Goal: Transaction & Acquisition: Purchase product/service

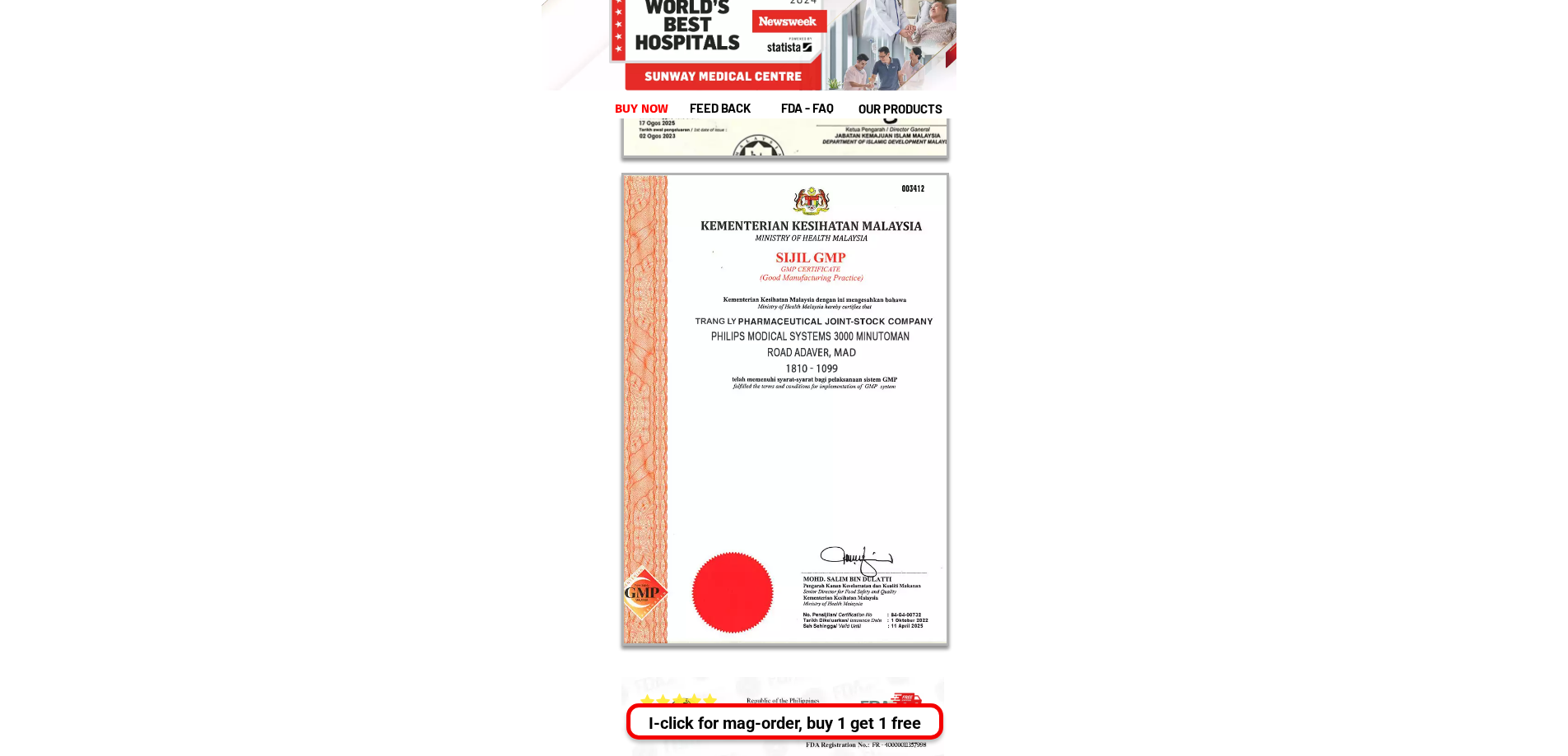
scroll to position [29588, 0]
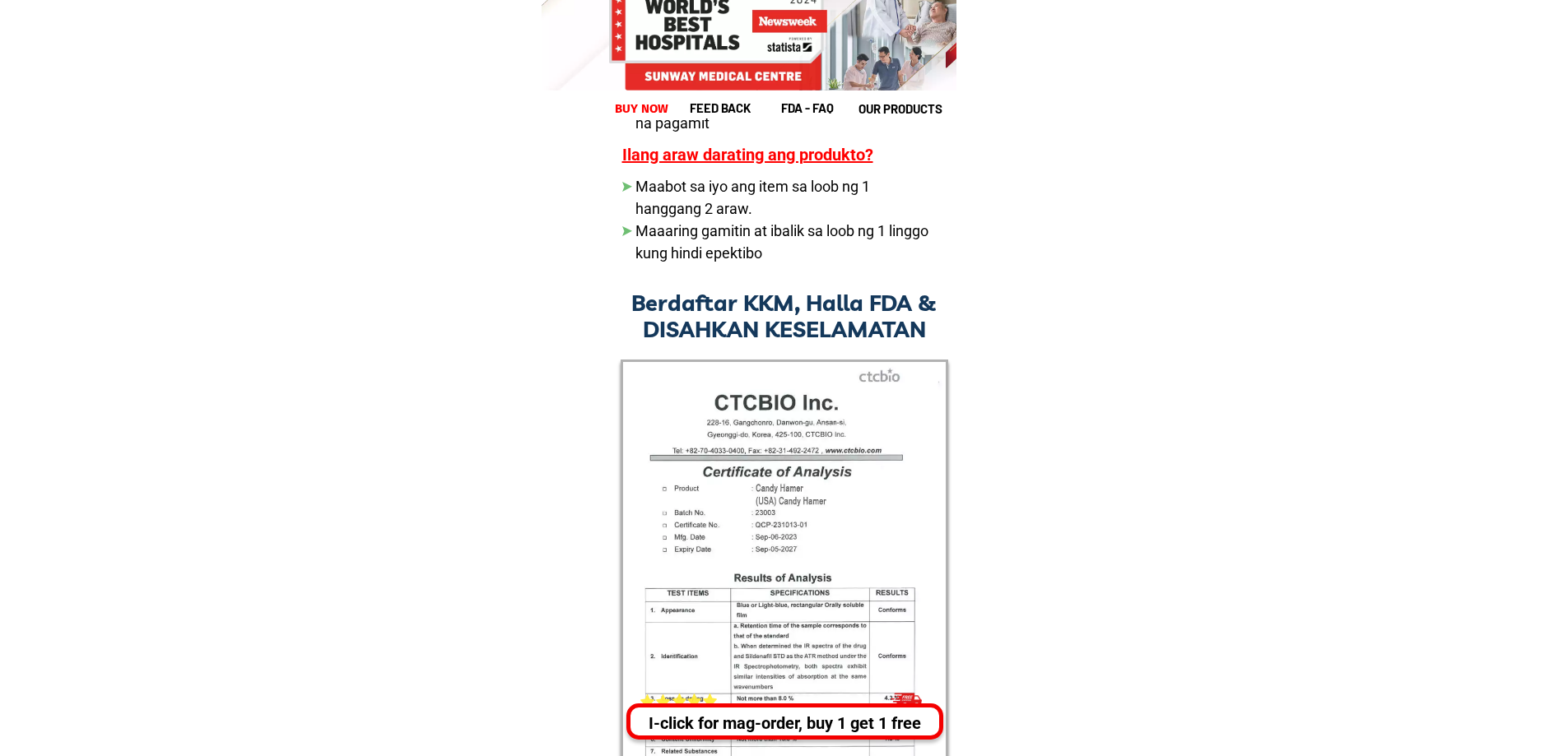
drag, startPoint x: 763, startPoint y: 202, endPoint x: 599, endPoint y: 144, distance: 174.0
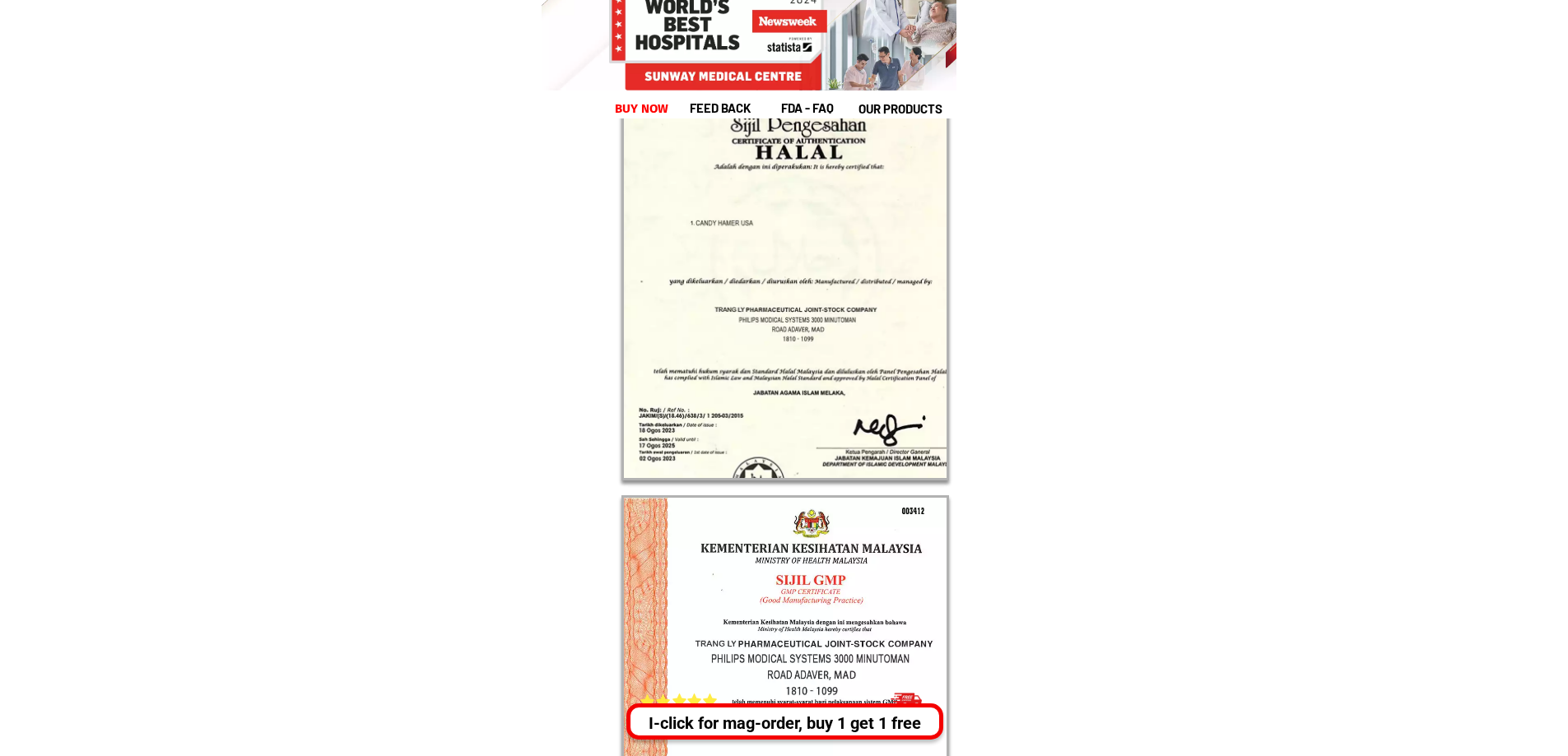
scroll to position [31812, 0]
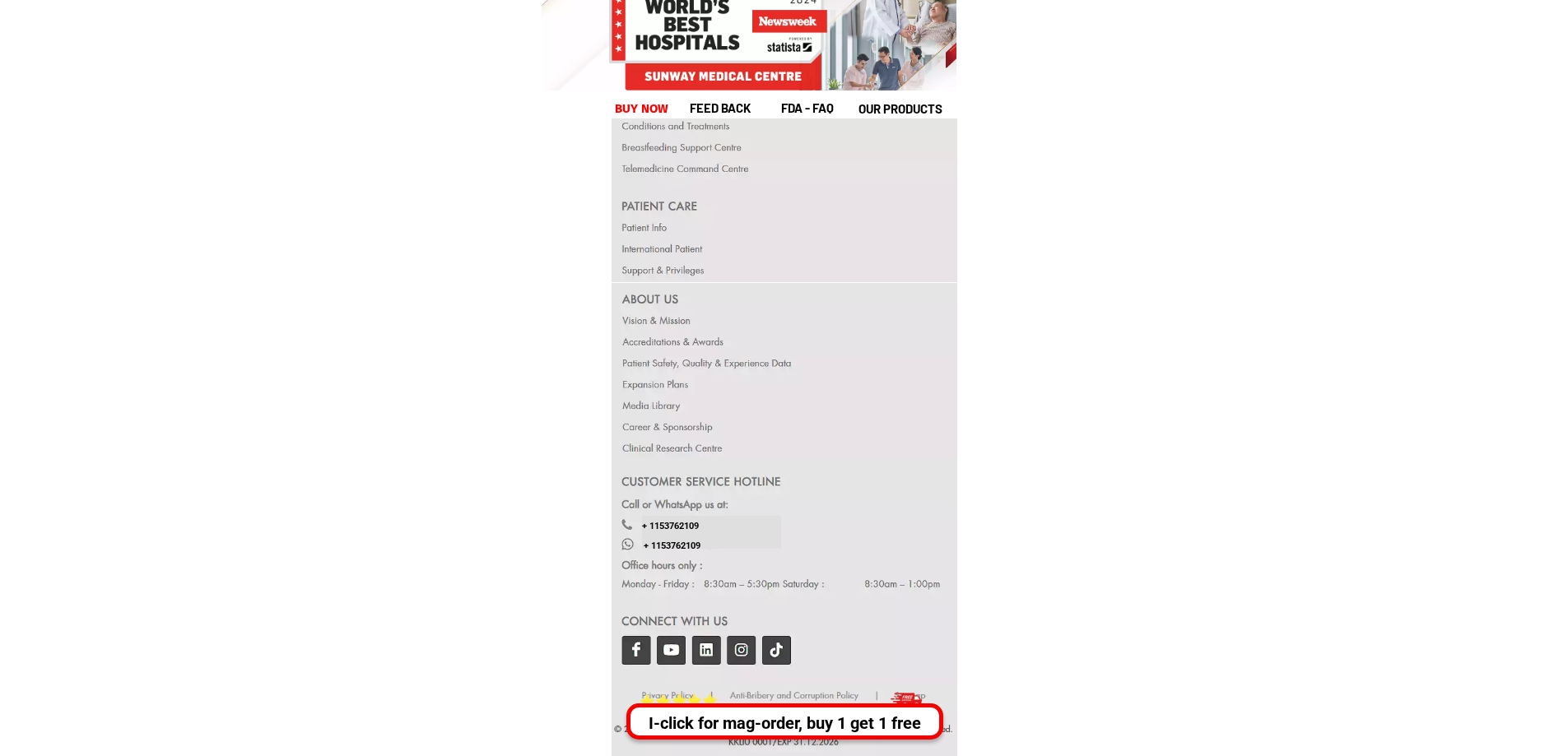
drag, startPoint x: 1072, startPoint y: 516, endPoint x: 1098, endPoint y: 525, distance: 27.5
click at [689, 696] on div at bounding box center [693, 701] width 14 height 15
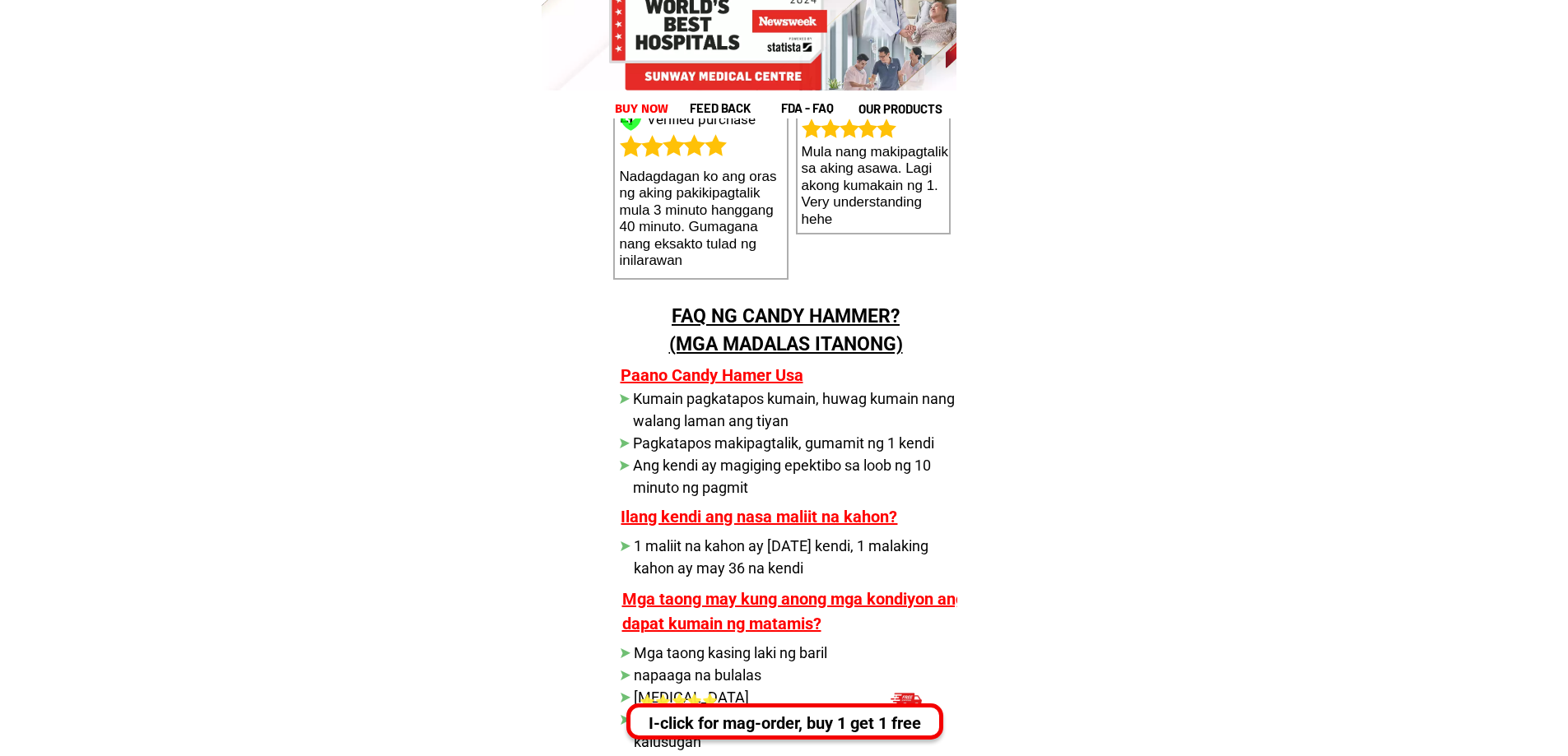
scroll to position [31812, 0]
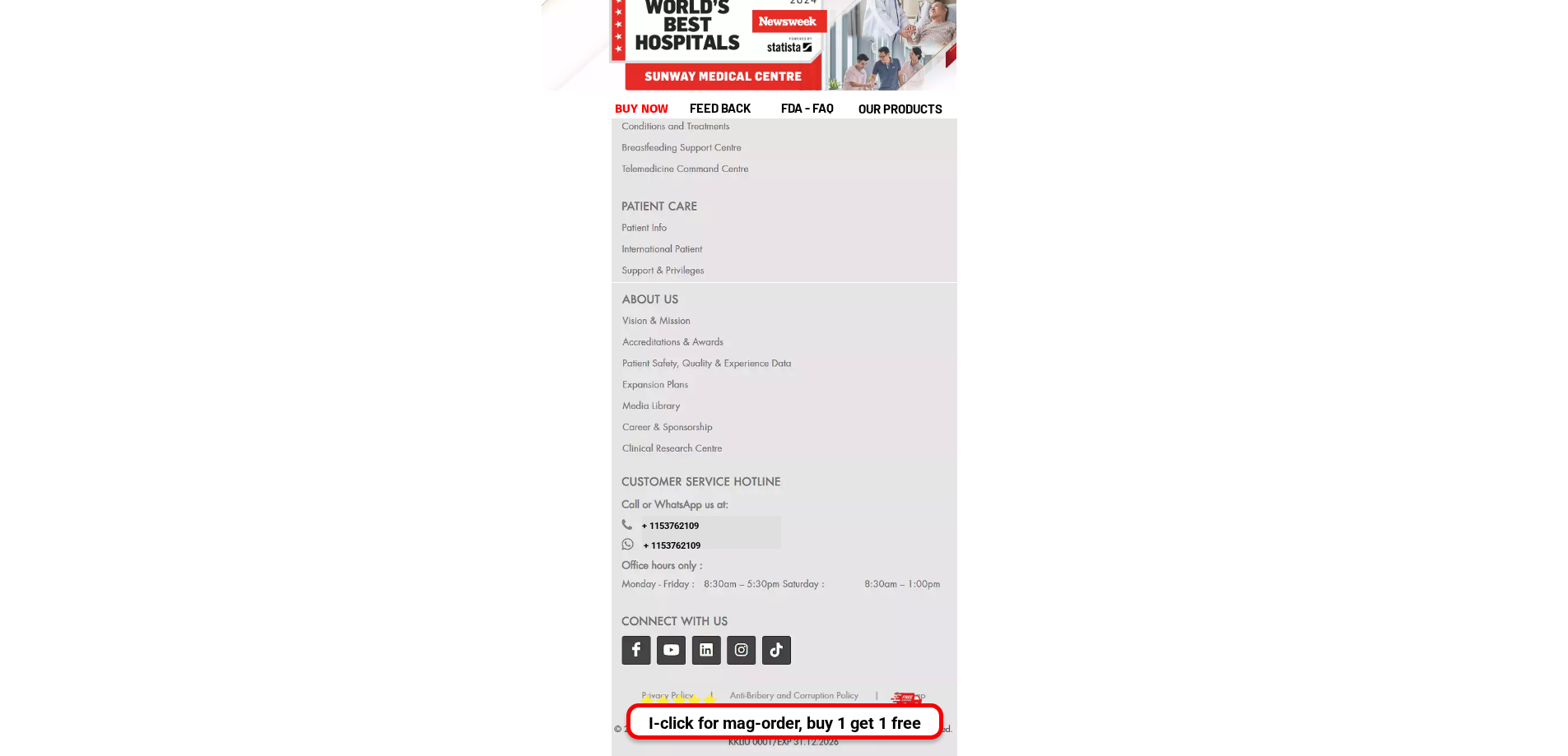
click at [657, 691] on div "I-click for mag-order, buy 1 get 1 free" at bounding box center [784, 712] width 317 height 54
click at [657, 691] on div "I-click for mag-order, buy 1 get 1 free" at bounding box center [784, 712] width 317 height 54
click at [657, 691] on div "I-click for mag-order, buy 1 get 1 free" at bounding box center [784, 712] width 317 height 54
click at [657, 691] on div "I-click for mag-order, buy 1 get 1 free" at bounding box center [787, 712] width 315 height 54
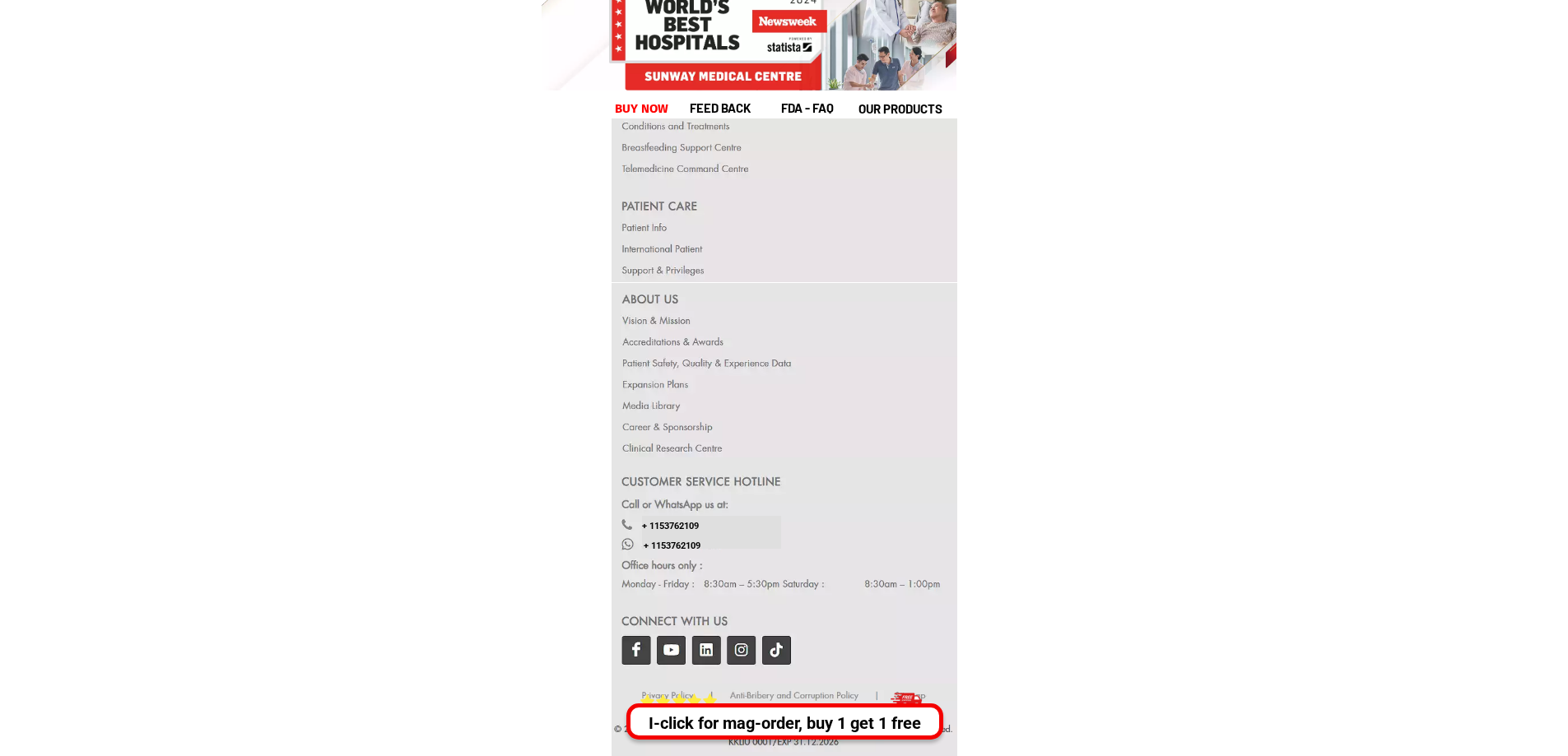
click at [657, 691] on div "I-click for mag-order, buy 1 get 1 free" at bounding box center [784, 712] width 317 height 54
click at [690, 691] on div "I-click for mag-order, buy 1 get 1 free" at bounding box center [784, 712] width 317 height 54
click at [690, 691] on div "I-click for mag-order, buy 1 get 1 free" at bounding box center [786, 712] width 317 height 54
click at [690, 691] on div "I-click for mag-order, buy 1 get 1 free" at bounding box center [784, 712] width 317 height 54
click at [667, 693] on div "I-click for mag-order, buy 1 get 1 free" at bounding box center [784, 712] width 317 height 54
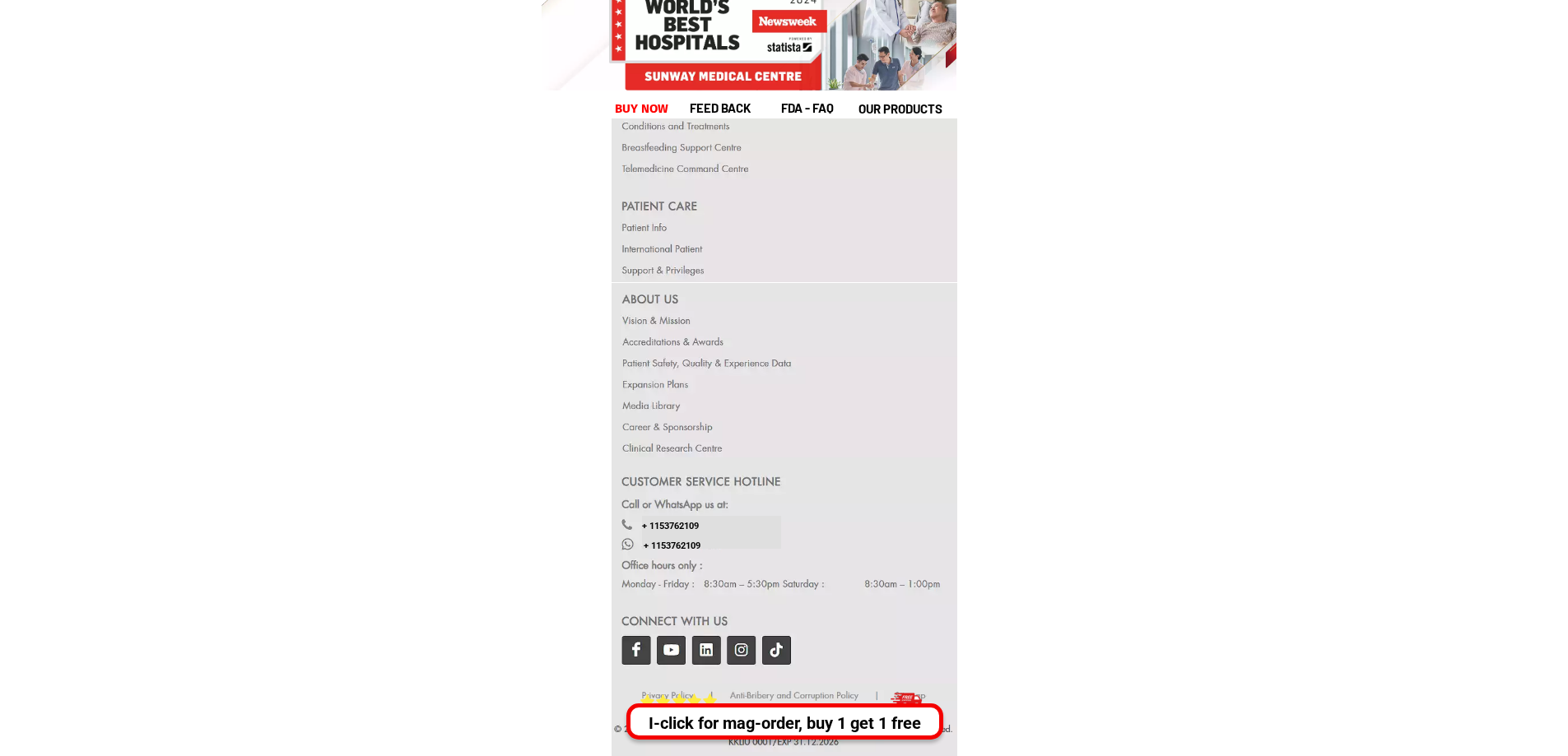
click at [667, 693] on div "I-click for mag-order, buy 1 get 1 free" at bounding box center [784, 712] width 317 height 54
click at [667, 693] on div "I-click for mag-order, buy 1 get 1 free" at bounding box center [786, 712] width 317 height 54
click at [667, 693] on div "I-click for mag-order, buy 1 get 1 free" at bounding box center [784, 712] width 317 height 54
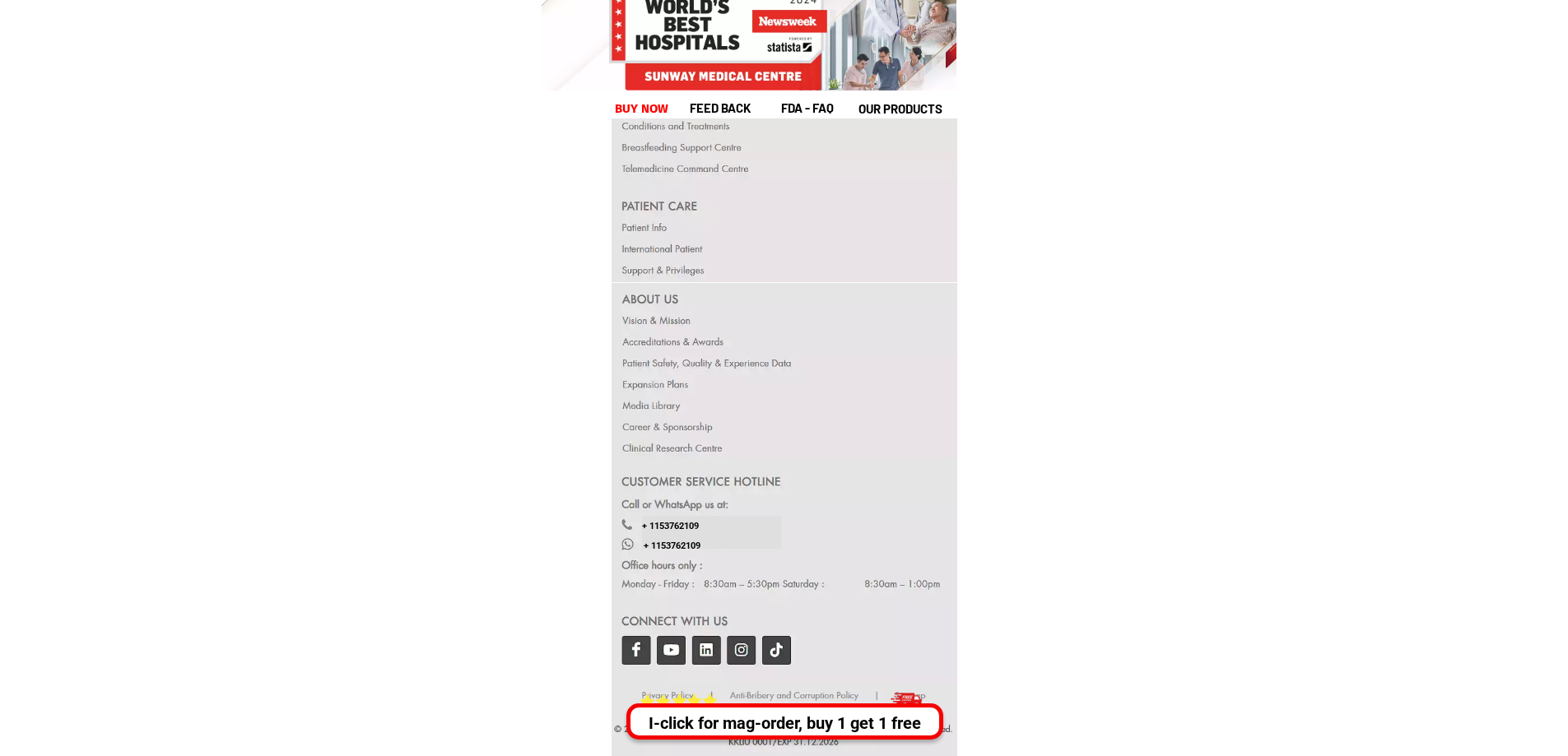
click at [667, 693] on div "I-click for mag-order, buy 1 get 1 free" at bounding box center [784, 712] width 317 height 54
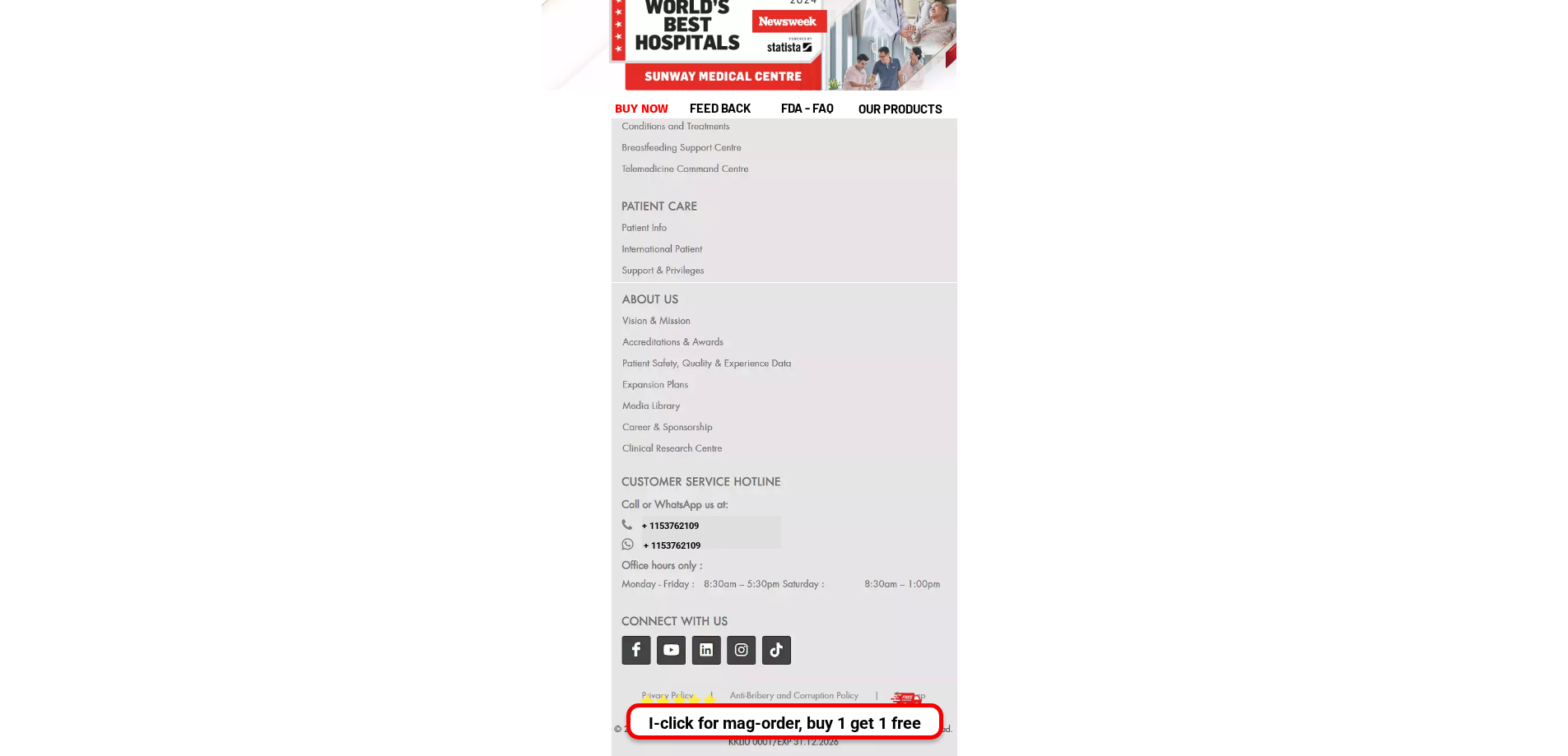
click at [667, 693] on div "I-click for mag-order, buy 1 get 1 free" at bounding box center [784, 712] width 317 height 54
click at [667, 693] on div "I-click for mag-order, buy 1 get 1 free" at bounding box center [788, 712] width 315 height 54
click at [667, 693] on div "I-click for mag-order, buy 1 get 1 free" at bounding box center [784, 712] width 317 height 54
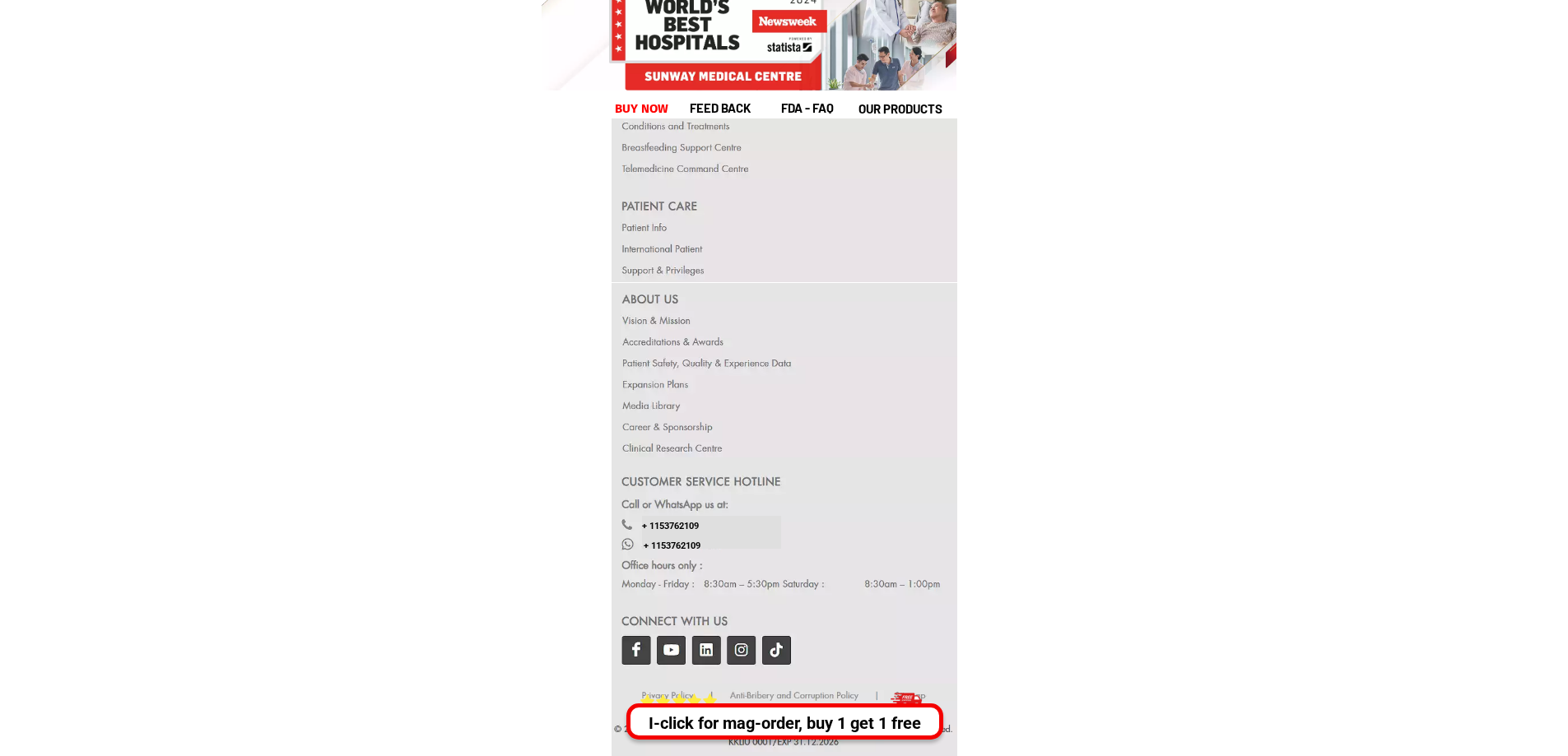
click at [667, 693] on div "I-click for mag-order, buy 1 get 1 free" at bounding box center [788, 712] width 315 height 54
click at [667, 693] on div "I-click for mag-order, buy 1 get 1 free" at bounding box center [784, 712] width 317 height 54
click at [667, 693] on div "I-click for mag-order, buy 1 get 1 free" at bounding box center [788, 712] width 316 height 54
click at [667, 693] on div "I-click for mag-order, buy 1 get 1 free" at bounding box center [787, 712] width 315 height 54
click at [667, 693] on div "I-click for mag-order, buy 1 get 1 free" at bounding box center [784, 712] width 317 height 54
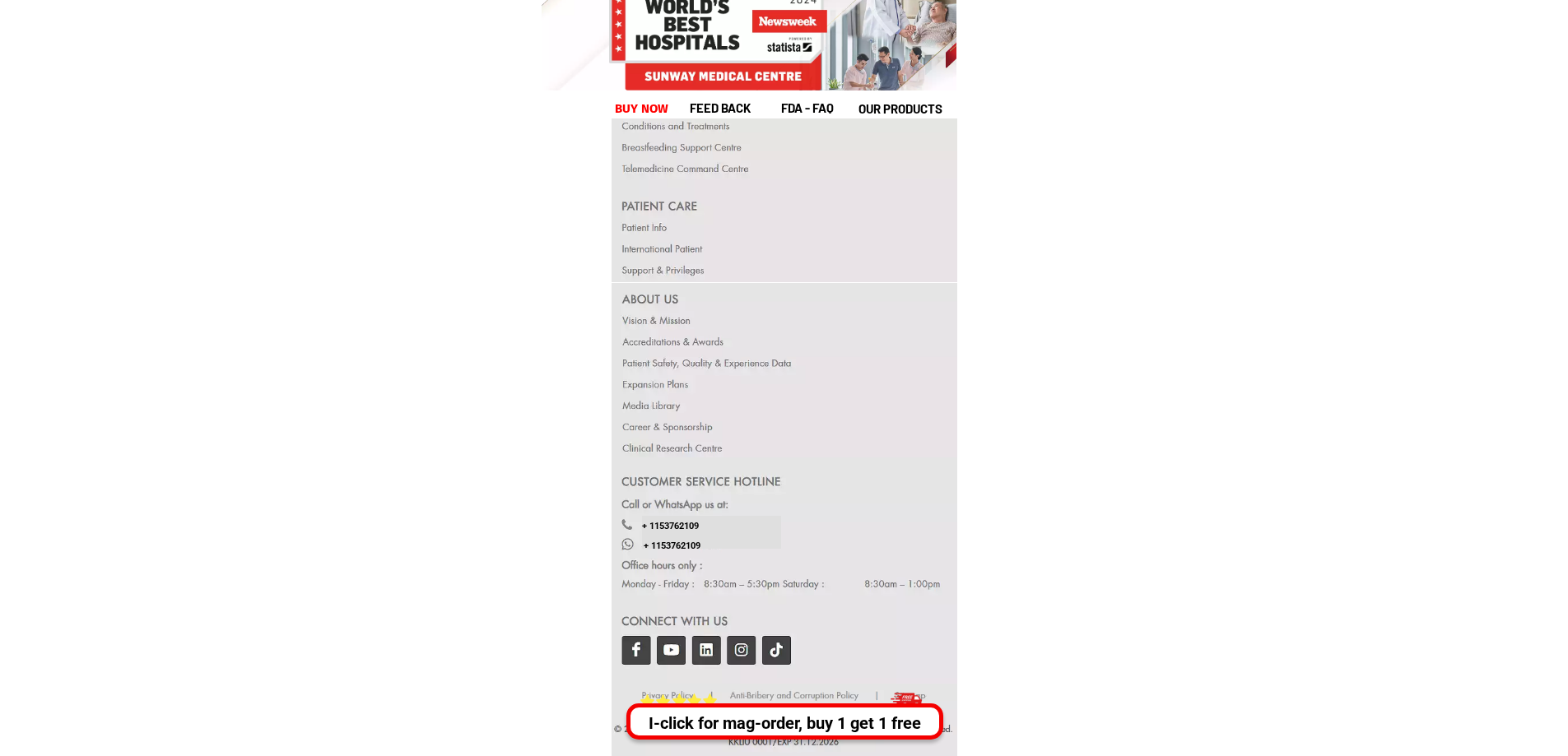
click at [667, 693] on div "I-click for mag-order, buy 1 get 1 free" at bounding box center [784, 712] width 317 height 54
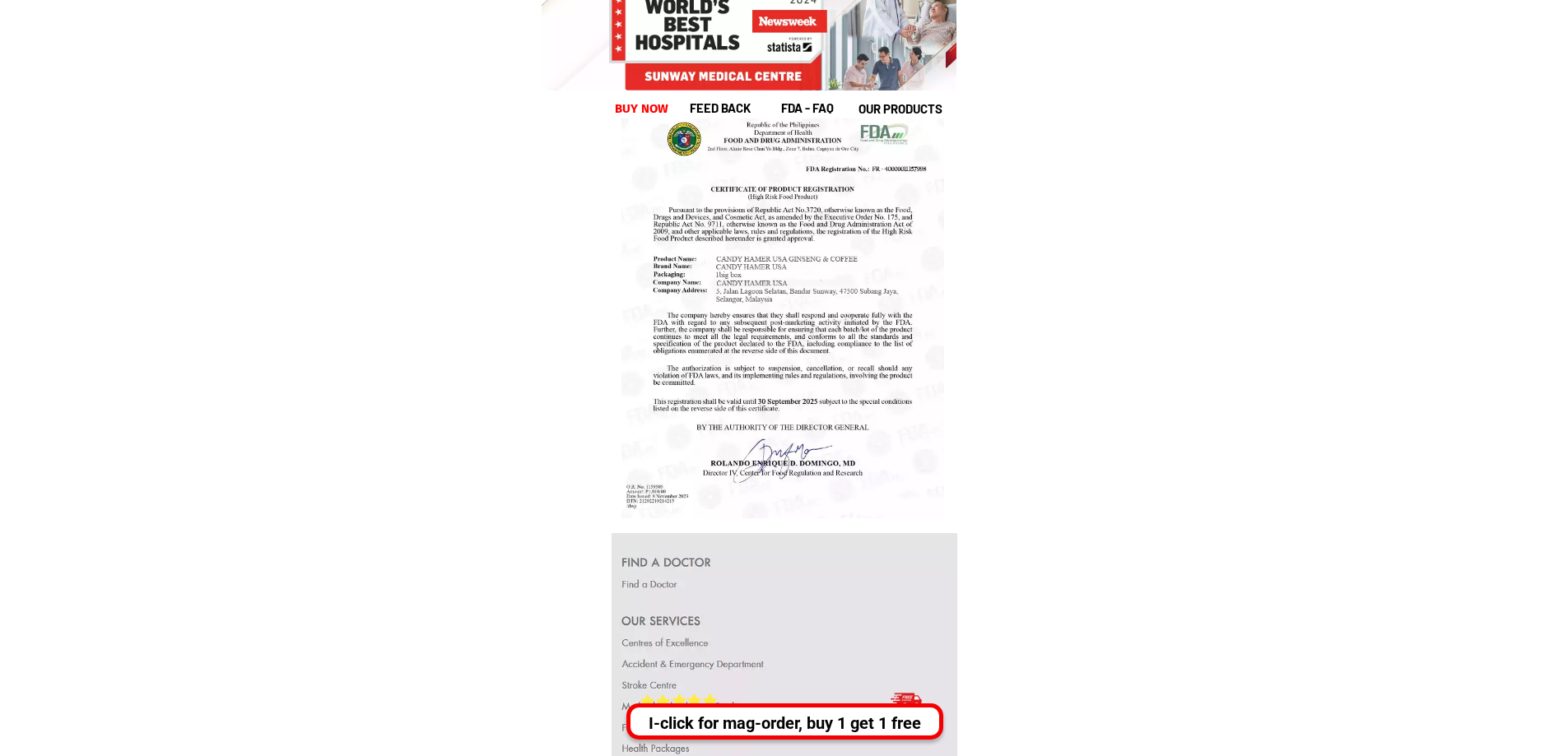
scroll to position [8659, 0]
